Goal: Task Accomplishment & Management: Use online tool/utility

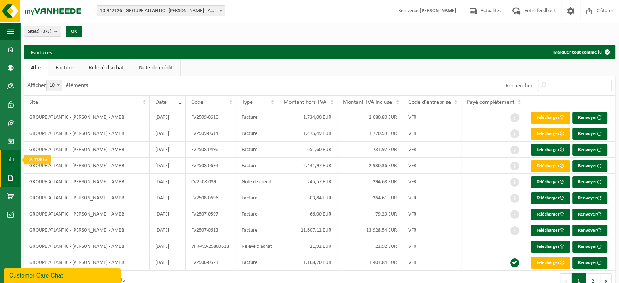
click at [9, 153] on span at bounding box center [10, 159] width 7 height 18
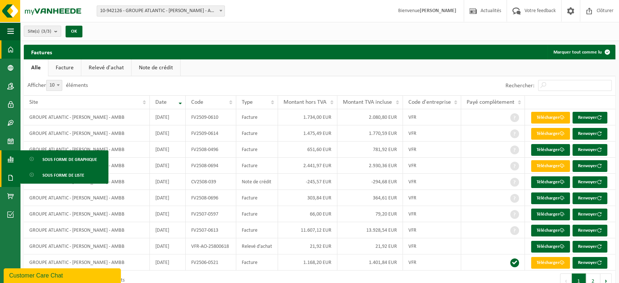
click at [9, 49] on span at bounding box center [10, 49] width 7 height 18
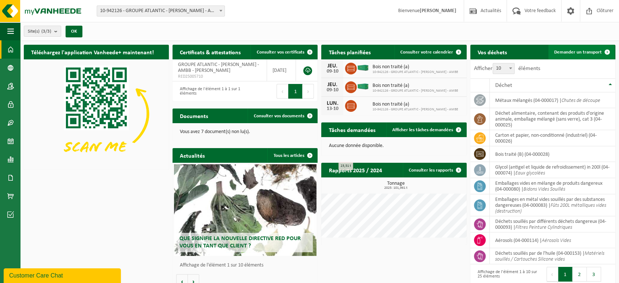
click at [575, 52] on span "Demander un transport" at bounding box center [579, 52] width 48 height 5
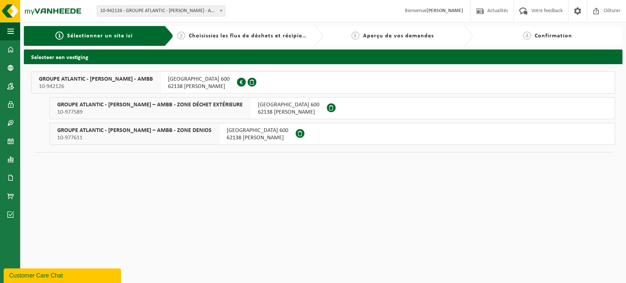
click at [211, 135] on span "10-977611" at bounding box center [134, 137] width 154 height 7
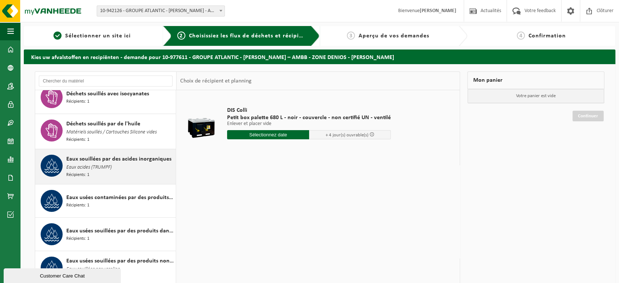
scroll to position [81, 0]
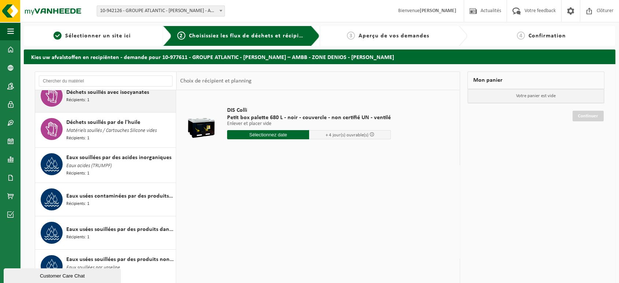
click at [125, 107] on div "Déchets souillés avec isocyanates Récipients: 1" at bounding box center [105, 95] width 141 height 33
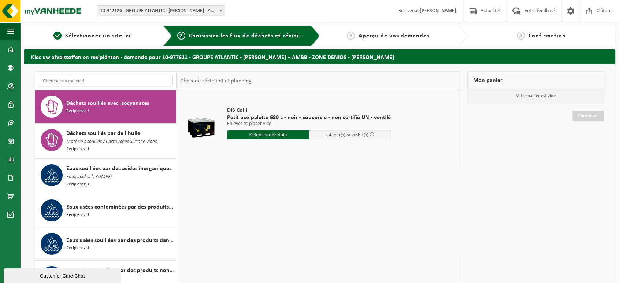
scroll to position [69, 0]
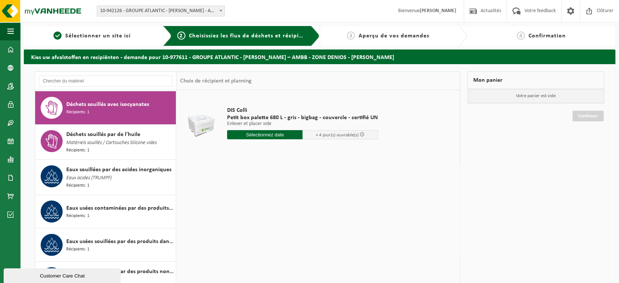
click at [273, 136] on input "text" at bounding box center [265, 134] width 76 height 9
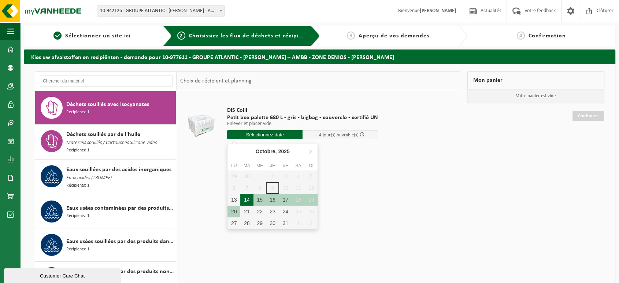
click at [246, 198] on div "14" at bounding box center [246, 200] width 13 height 12
type input "à partir de 2025-10-14"
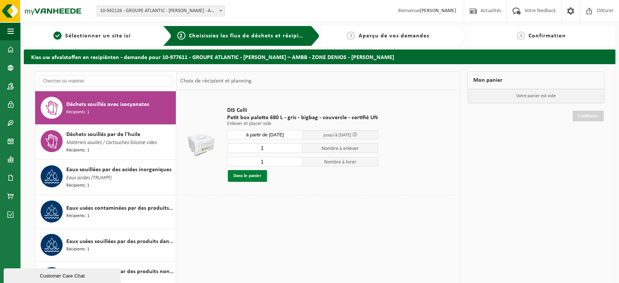
click at [259, 173] on button "Dans le panier" at bounding box center [247, 176] width 39 height 12
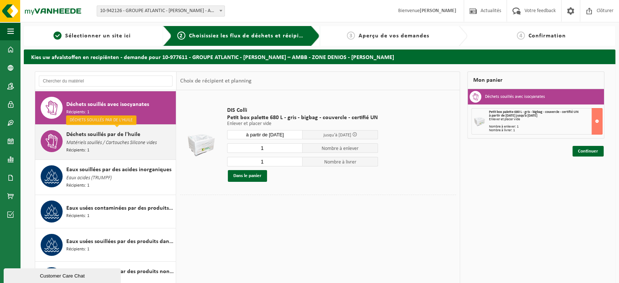
click at [124, 147] on div "Déchets souillés par de l'huile Matériels souillés / Cartouches Silicone vides …" at bounding box center [120, 142] width 108 height 24
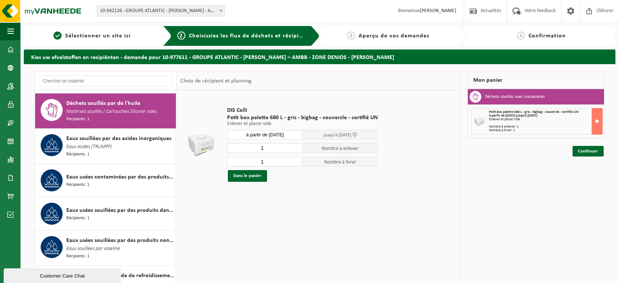
scroll to position [103, 0]
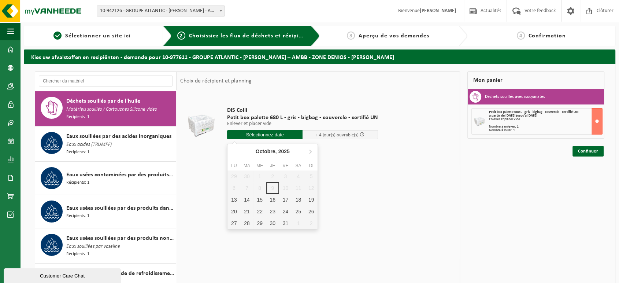
click at [284, 135] on input "text" at bounding box center [265, 134] width 76 height 9
click at [243, 198] on div "14" at bounding box center [246, 200] width 13 height 12
type input "à partir de 2025-10-14"
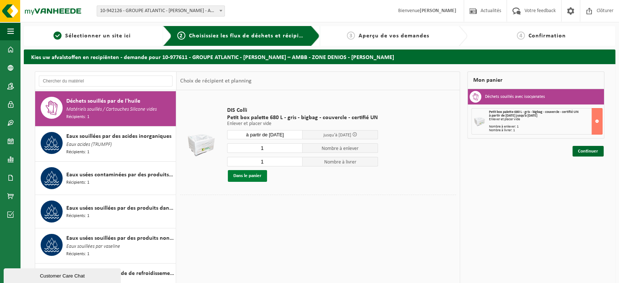
click at [251, 177] on button "Dans le panier" at bounding box center [247, 176] width 39 height 12
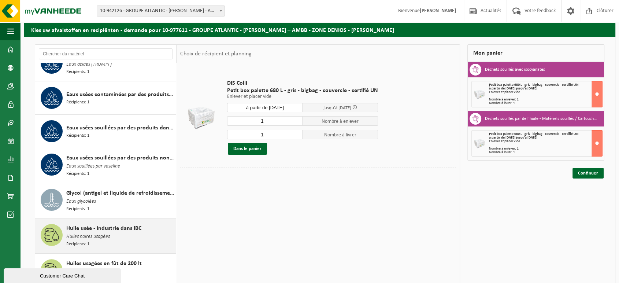
scroll to position [74, 0]
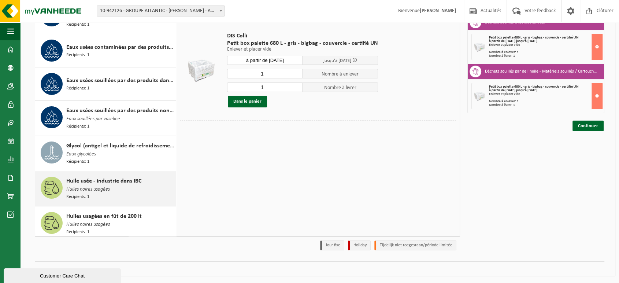
click at [137, 187] on div "Huile usée - industrie dans IBC Huiles noires usagées Récipients: 1" at bounding box center [120, 189] width 108 height 24
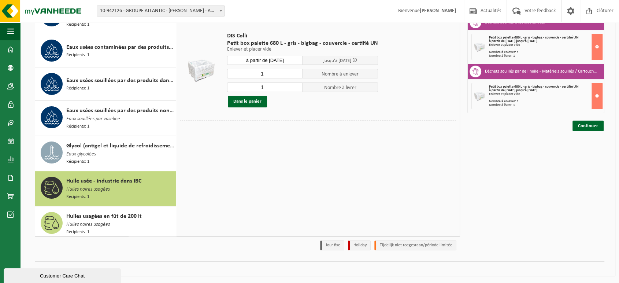
scroll to position [156, 0]
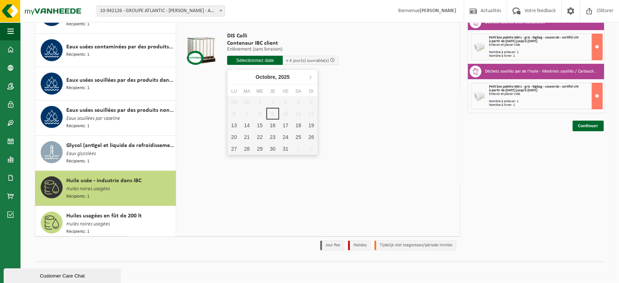
click at [260, 57] on input "text" at bounding box center [255, 60] width 56 height 9
click at [246, 126] on div "14" at bounding box center [246, 125] width 13 height 12
type input "à partir de 2025-10-14"
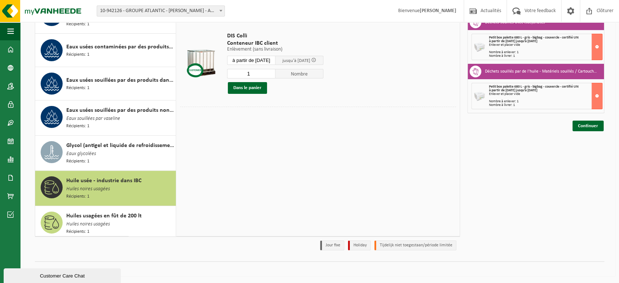
drag, startPoint x: 252, startPoint y: 76, endPoint x: 226, endPoint y: 76, distance: 26.0
click at [226, 76] on div "DIS Colli Conteneur IBC client Enlèvement (sans livraison) Enlèvement (sans liv…" at bounding box center [276, 63] width 104 height 76
type input "8"
click at [246, 87] on button "Dans le panier" at bounding box center [247, 88] width 39 height 12
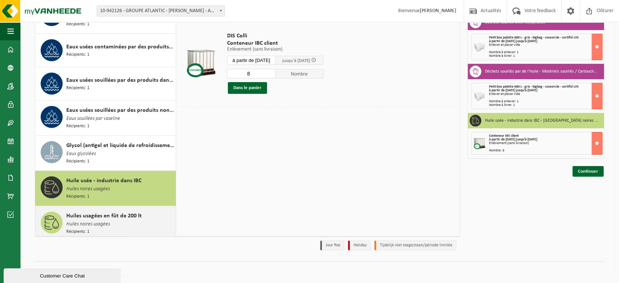
click at [113, 219] on div "Huiles usagées en fût de 200 lt Huiles noires usagées Récipients: 1" at bounding box center [120, 223] width 108 height 24
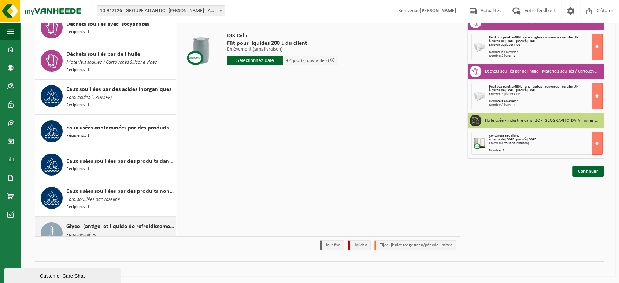
scroll to position [34, 0]
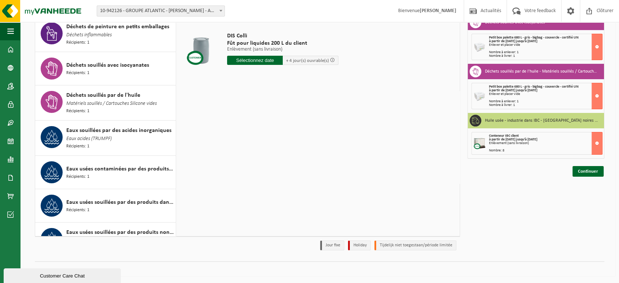
click at [251, 61] on input "text" at bounding box center [255, 60] width 56 height 9
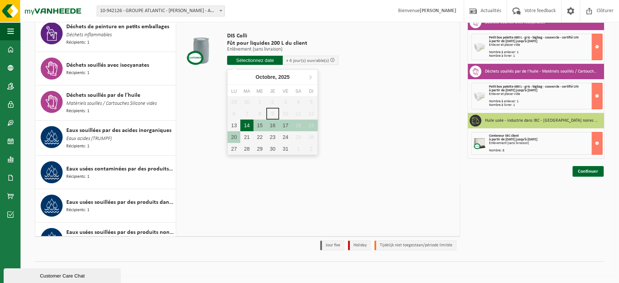
click at [248, 122] on div "14" at bounding box center [246, 125] width 13 height 12
type input "à partir de 2025-10-14"
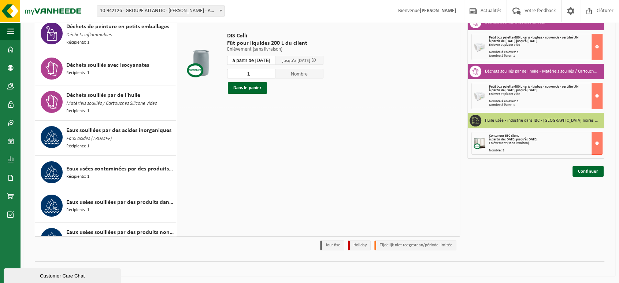
click at [251, 77] on input "1" at bounding box center [251, 74] width 48 height 10
type input "2"
click at [273, 72] on input "2" at bounding box center [251, 74] width 48 height 10
click at [258, 90] on button "Dans le panier" at bounding box center [247, 88] width 39 height 12
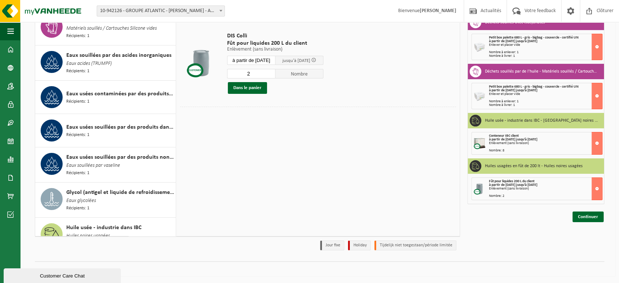
scroll to position [93, 0]
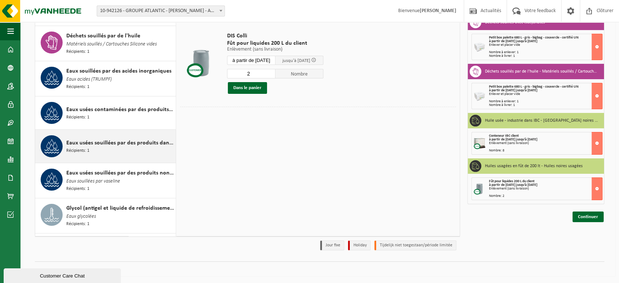
click at [124, 143] on span "Eaux usées souillées par des produits dangereux" at bounding box center [120, 143] width 108 height 9
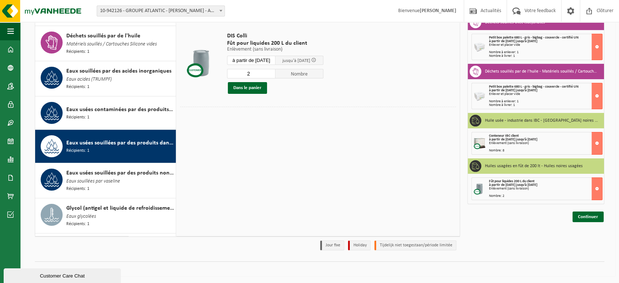
scroll to position [156, 0]
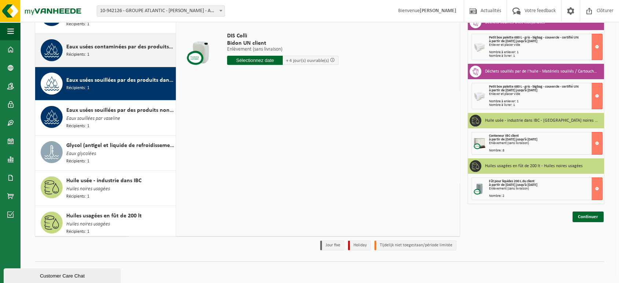
click at [116, 55] on div "Eaux usées contaminées par des produits dangereux dans un conteneur de 200 litr…" at bounding box center [120, 50] width 108 height 22
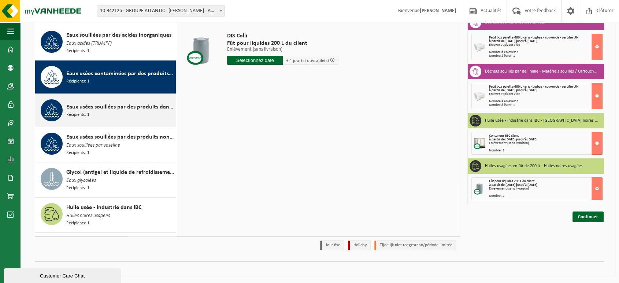
scroll to position [115, 0]
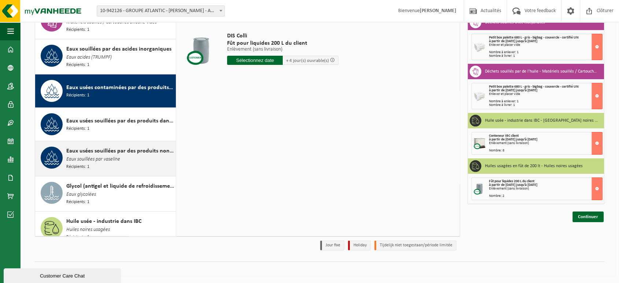
click at [131, 147] on span "Eaux usées souillées par des produits non dangereux" at bounding box center [120, 151] width 108 height 9
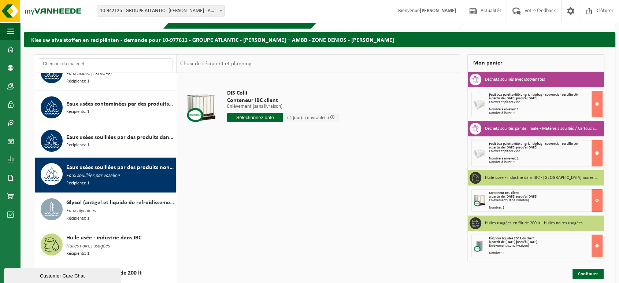
scroll to position [0, 0]
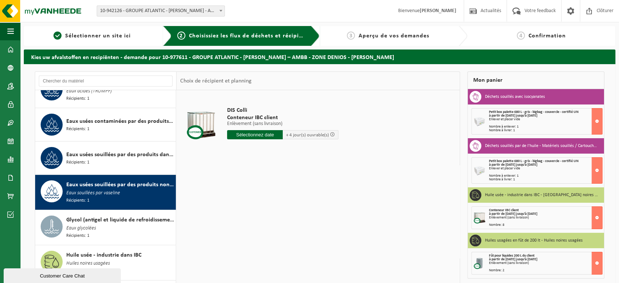
click at [267, 137] on input "text" at bounding box center [255, 134] width 56 height 9
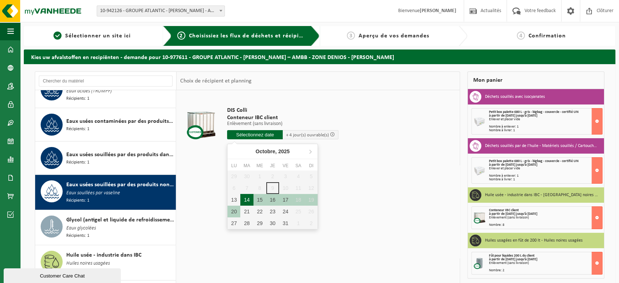
click at [249, 201] on div "14" at bounding box center [246, 200] width 13 height 12
type input "à partir de 2025-10-14"
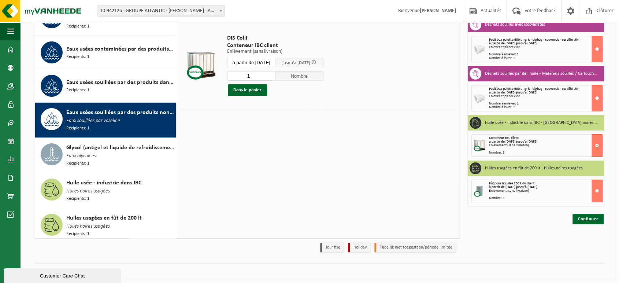
scroll to position [74, 0]
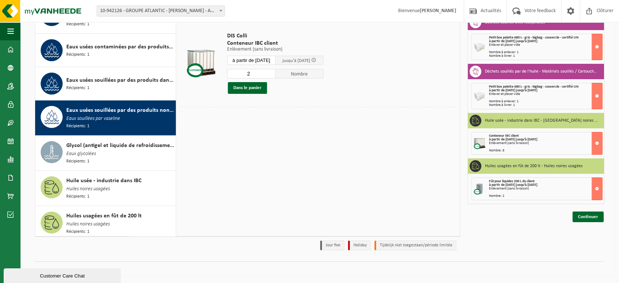
click at [273, 73] on input "2" at bounding box center [251, 74] width 48 height 10
type input "3"
click at [273, 73] on input "3" at bounding box center [251, 74] width 48 height 10
click at [254, 90] on button "Dans le panier" at bounding box center [247, 88] width 39 height 12
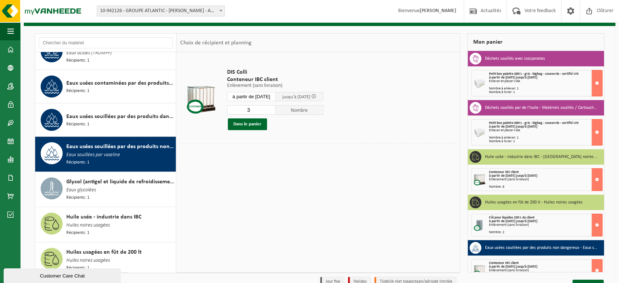
scroll to position [75, 0]
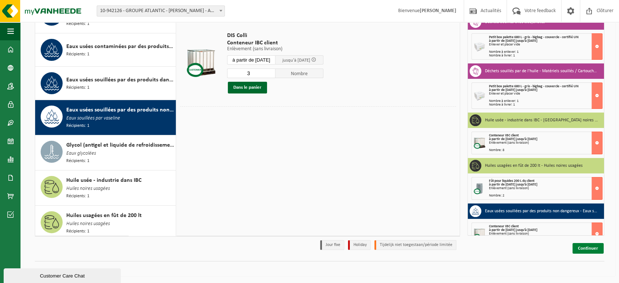
click at [591, 246] on link "Continuer" at bounding box center [588, 248] width 31 height 11
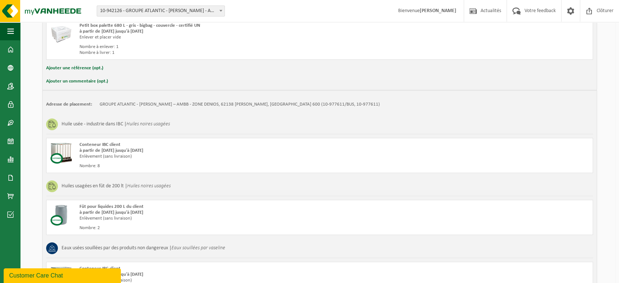
scroll to position [341, 0]
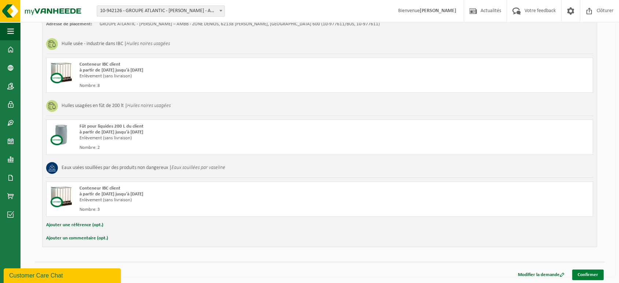
click at [594, 270] on link "Confirmer" at bounding box center [588, 274] width 32 height 11
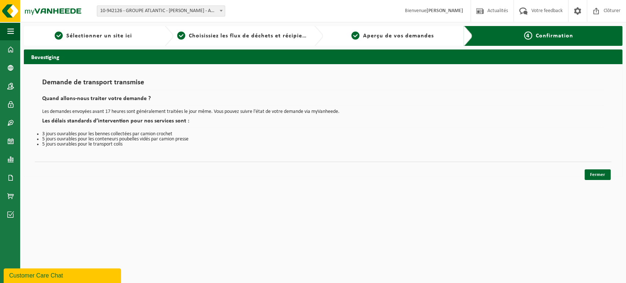
click at [615, 176] on div "Bevestiging Demande de transport transmise Quand allons-nous traiter votre dema…" at bounding box center [322, 114] width 605 height 131
click at [599, 177] on link "Fermer" at bounding box center [597, 174] width 26 height 11
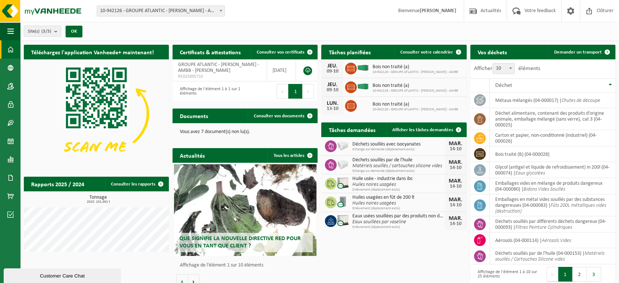
scroll to position [19, 0]
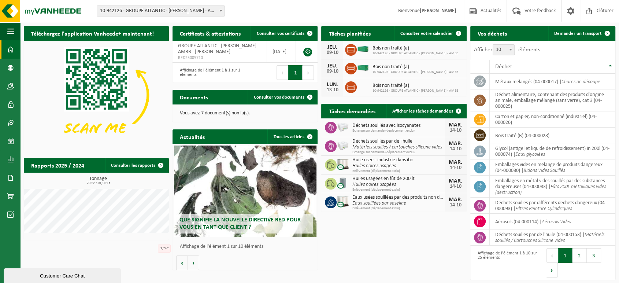
click at [395, 237] on div "Téléchargez l'application Vanheede+ maintenant! Cachez Certificats & attestatio…" at bounding box center [320, 152] width 596 height 261
click at [393, 253] on div "Téléchargez l'application Vanheede+ maintenant! Cachez Certificats & attestatio…" at bounding box center [320, 152] width 596 height 261
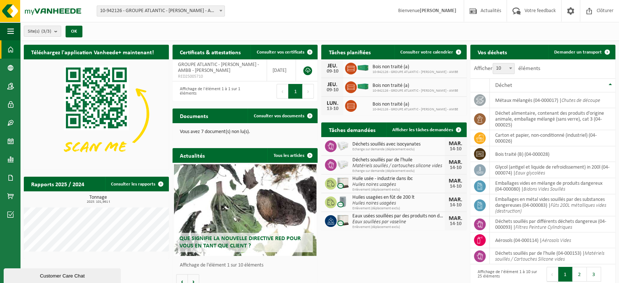
click at [428, 29] on div "Site(s) (3/3) Tout sélectionner Tout désélectionner Sélectionner les actifs GRO…" at bounding box center [319, 31] width 599 height 19
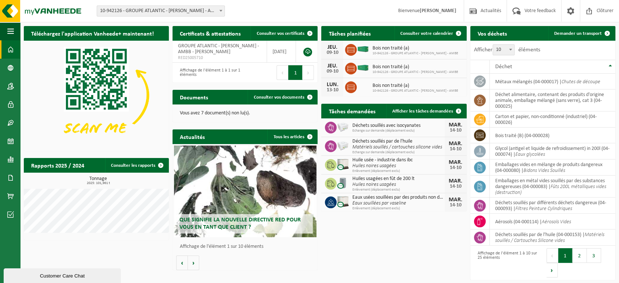
click at [401, 250] on div "Téléchargez l'application Vanheede+ maintenant! Cachez Certificats & attestatio…" at bounding box center [320, 152] width 596 height 261
click at [379, 251] on div "Téléchargez l'application Vanheede+ maintenant! Cachez Certificats & attestatio…" at bounding box center [320, 152] width 596 height 261
click at [618, 168] on div "Téléchargez l'application Vanheede+ maintenant! Cachez Certificats & attestatio…" at bounding box center [319, 152] width 599 height 261
drag, startPoint x: 361, startPoint y: 247, endPoint x: 430, endPoint y: 221, distance: 73.7
click at [368, 246] on div "Téléchargez l'application Vanheede+ maintenant! Cachez Certificats & attestatio…" at bounding box center [320, 152] width 596 height 261
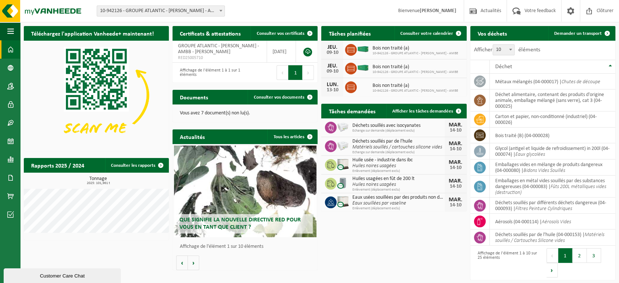
scroll to position [0, 0]
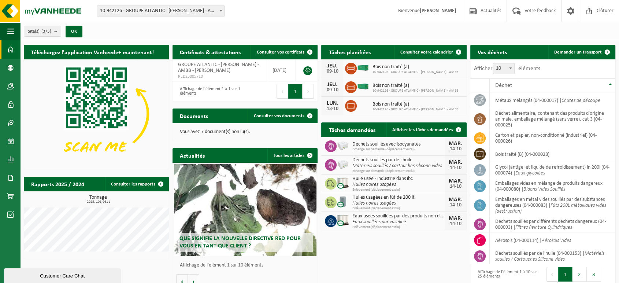
click at [396, 34] on div "Site(s) (3/3) Tout sélectionner Tout désélectionner Sélectionner les actifs GRO…" at bounding box center [319, 31] width 599 height 19
click at [5, 66] on link "Données de l'entrepr..." at bounding box center [10, 68] width 20 height 18
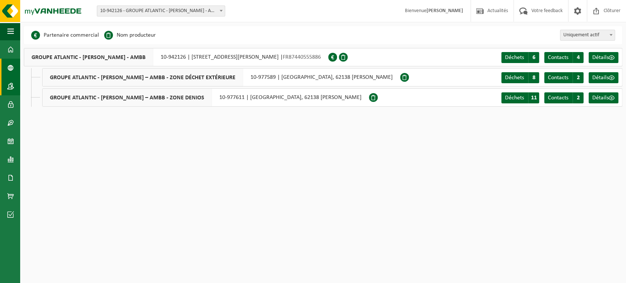
click at [10, 84] on span at bounding box center [10, 86] width 7 height 18
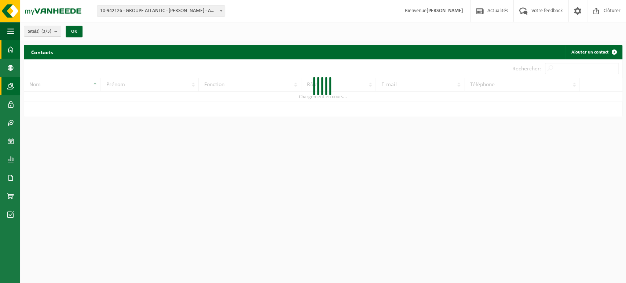
click at [11, 52] on span at bounding box center [10, 49] width 7 height 18
